Goal: Information Seeking & Learning: Learn about a topic

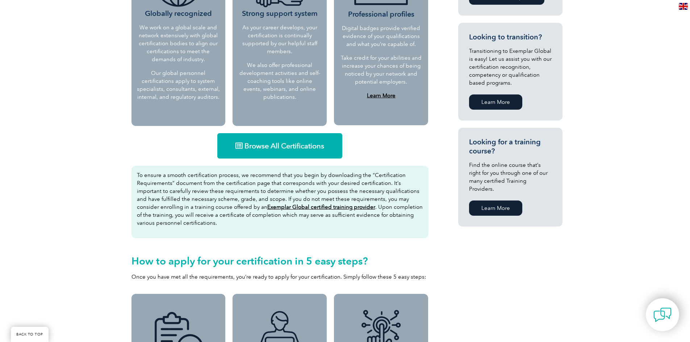
scroll to position [398, 0]
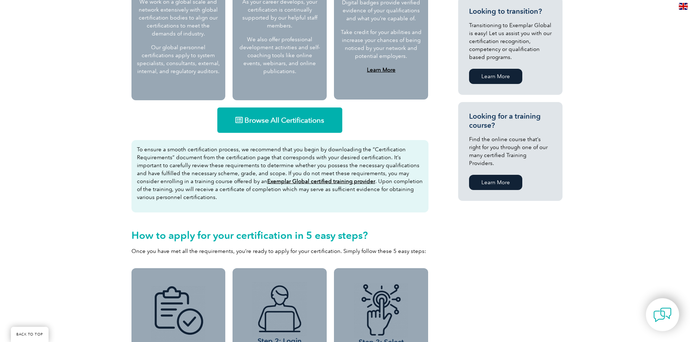
click at [304, 124] on span "Browse All Certifications" at bounding box center [284, 120] width 80 height 7
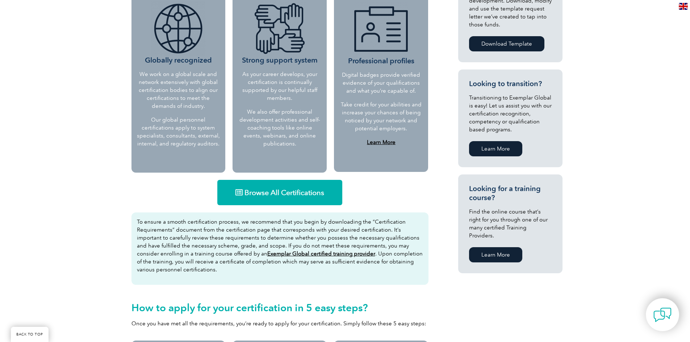
scroll to position [543, 0]
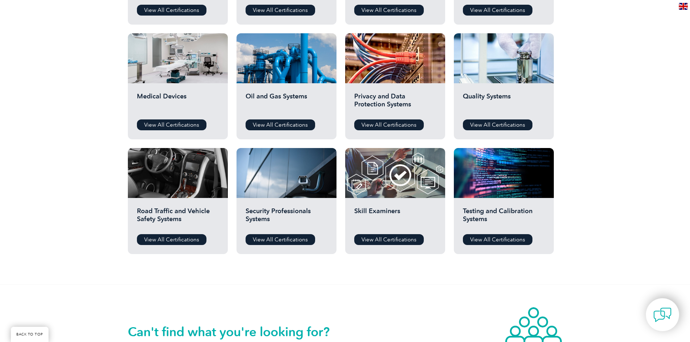
scroll to position [434, 0]
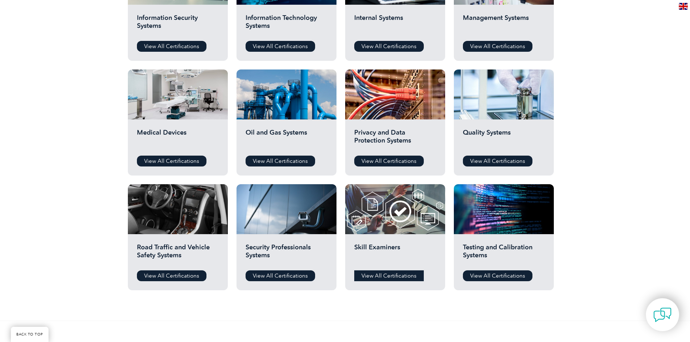
click at [386, 275] on link "View All Certifications" at bounding box center [388, 275] width 69 height 11
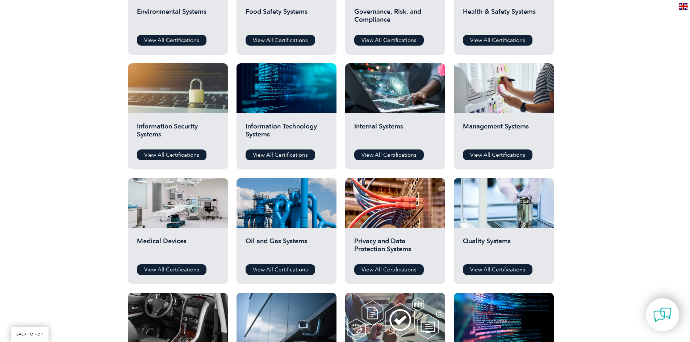
scroll to position [253, 0]
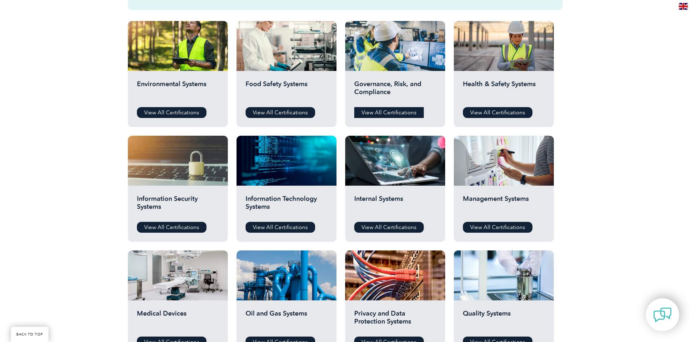
click at [369, 111] on link "View All Certifications" at bounding box center [388, 112] width 69 height 11
